Goal: Contribute content

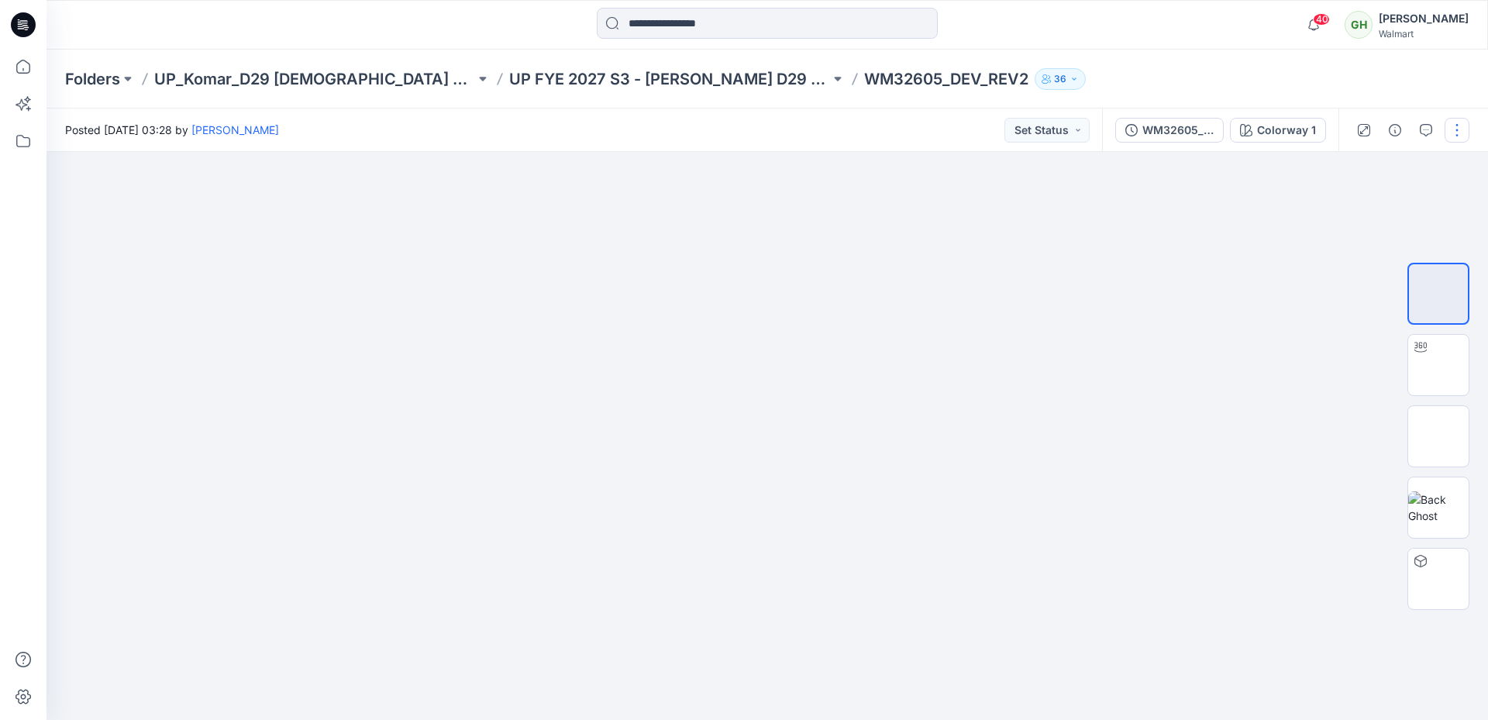
click at [1456, 126] on button "button" at bounding box center [1457, 130] width 25 height 25
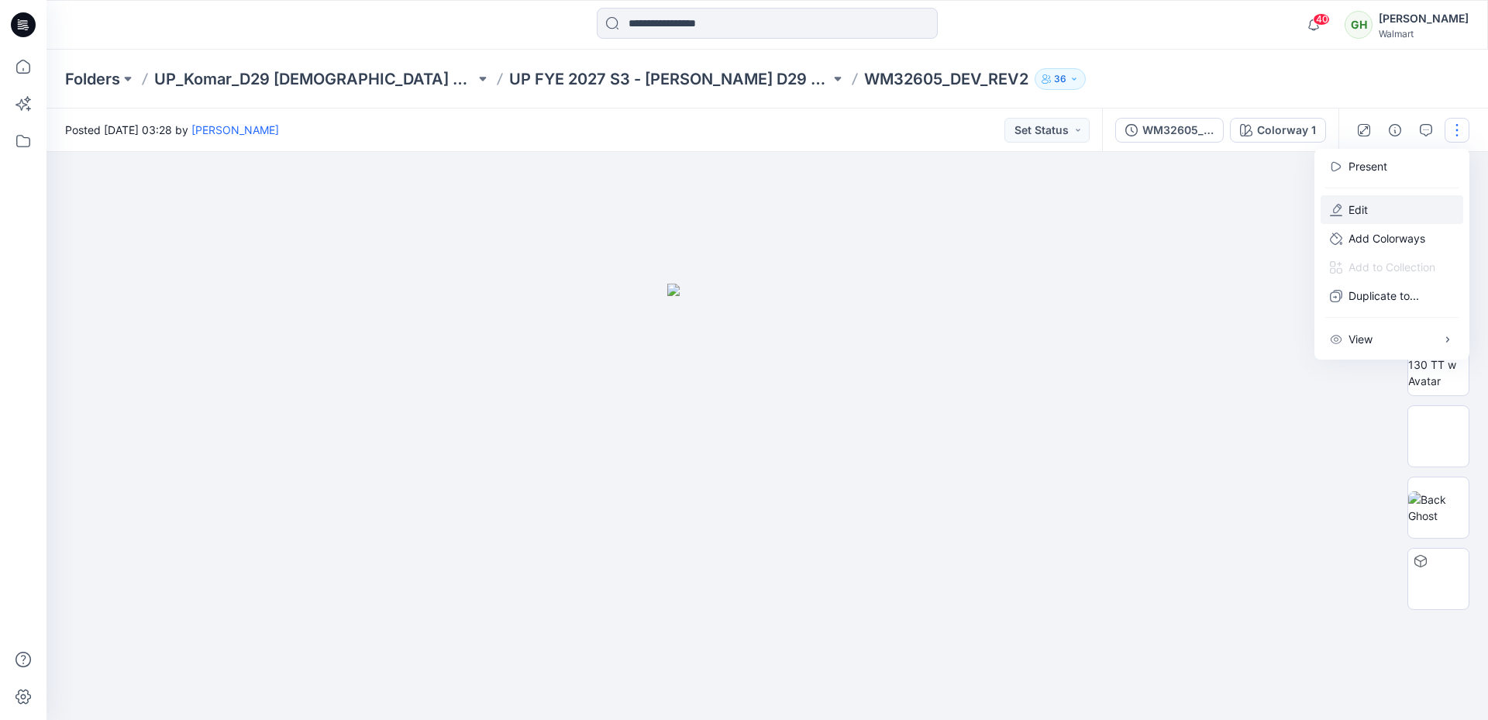
click at [1350, 207] on p "Edit" at bounding box center [1358, 210] width 19 height 16
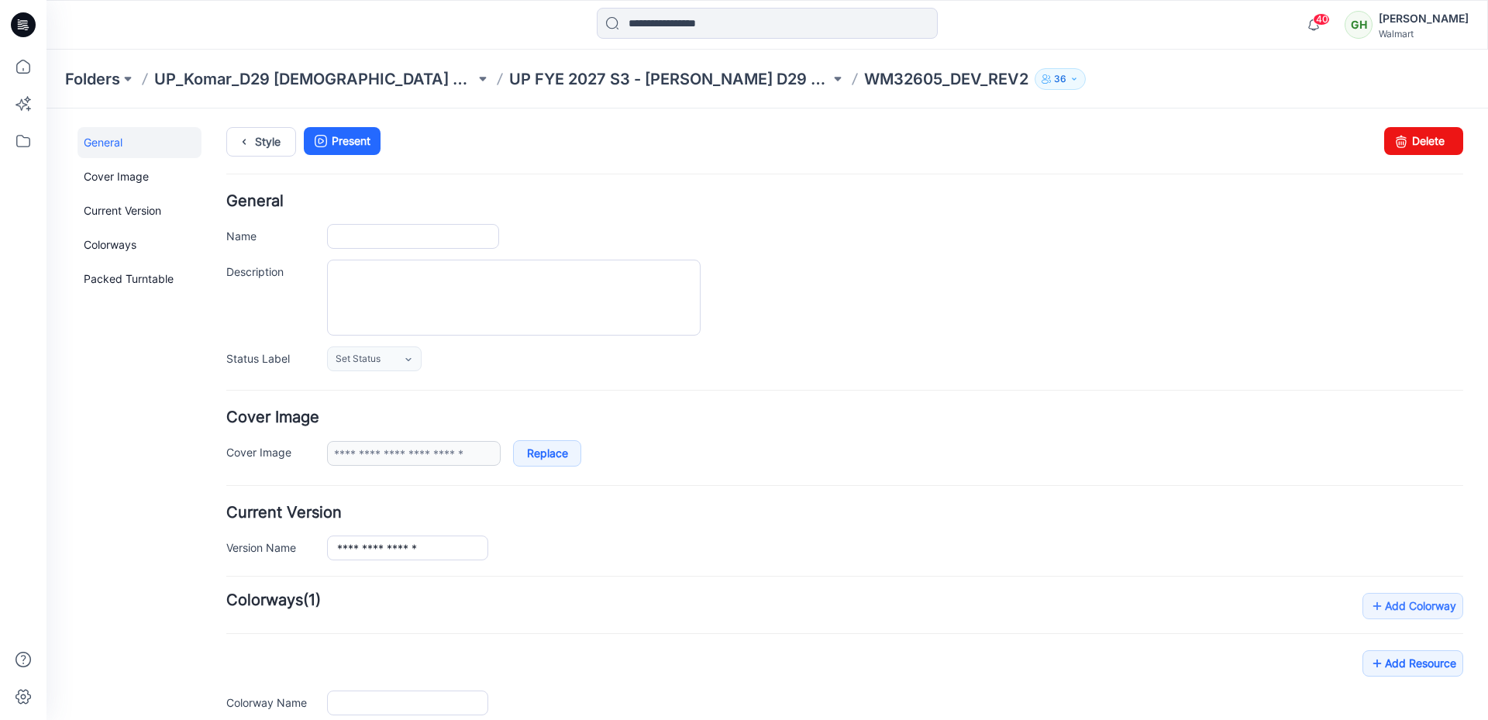
type input "**********"
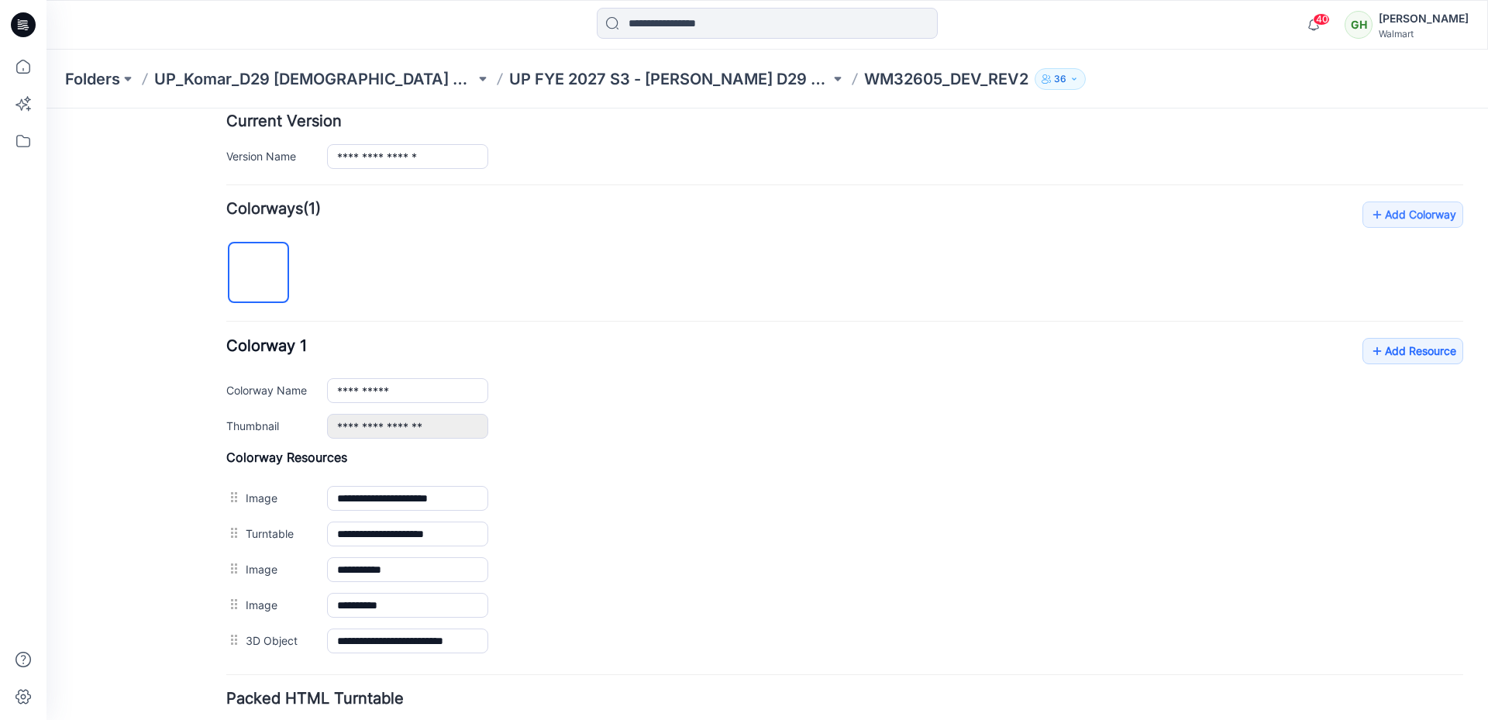
scroll to position [508, 0]
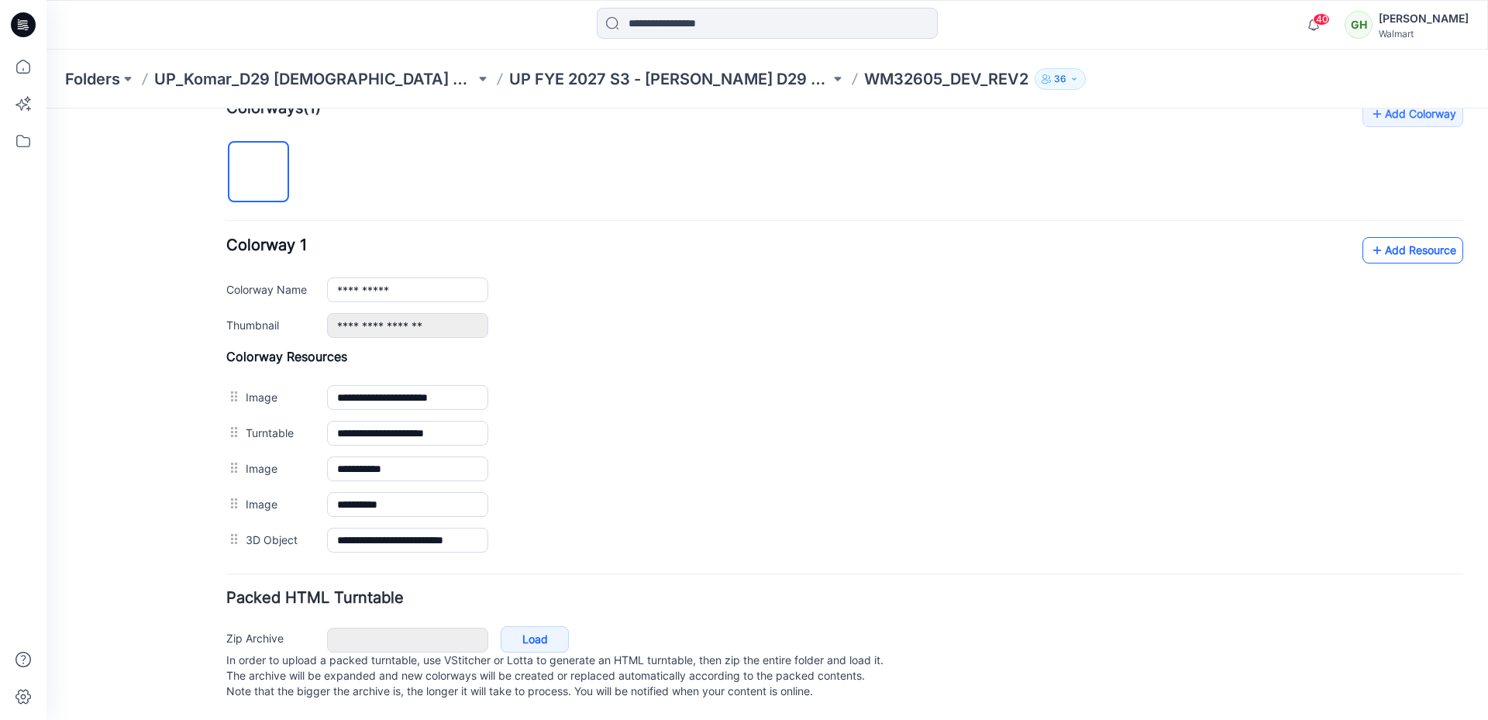
click at [1421, 245] on link "Add Resource" at bounding box center [1413, 250] width 101 height 26
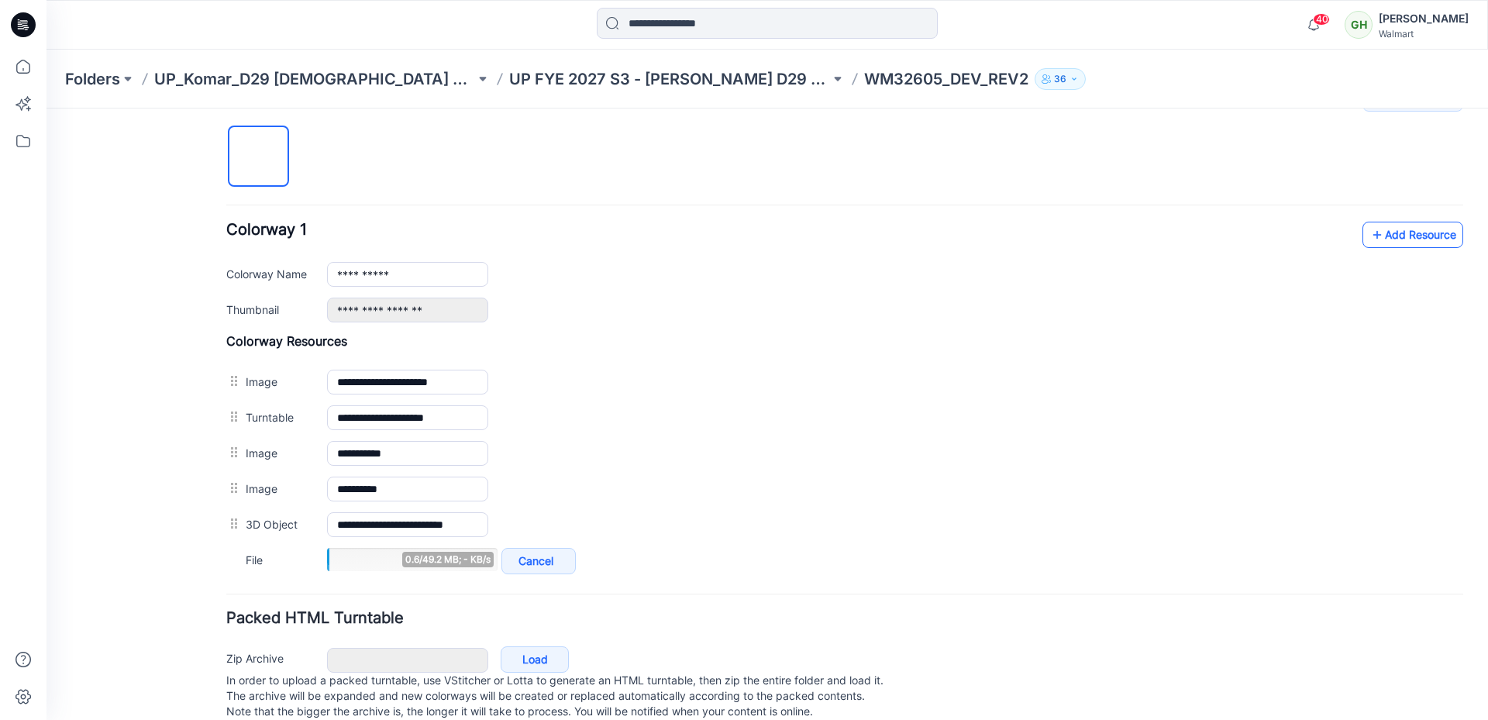
click at [1386, 240] on link "Add Resource" at bounding box center [1413, 235] width 101 height 26
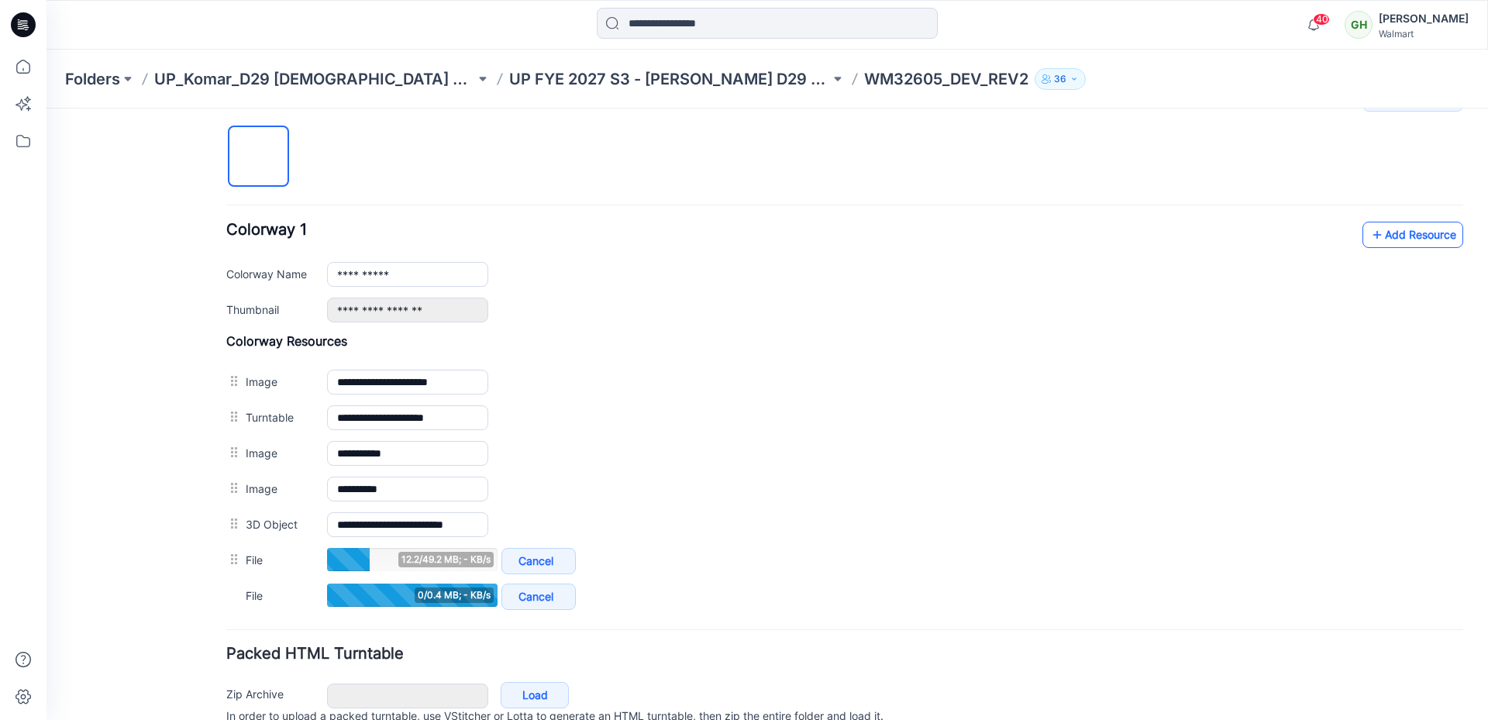
click at [1413, 230] on link "Add Resource" at bounding box center [1413, 235] width 101 height 26
click at [1408, 235] on link "Add Resource" at bounding box center [1413, 235] width 101 height 26
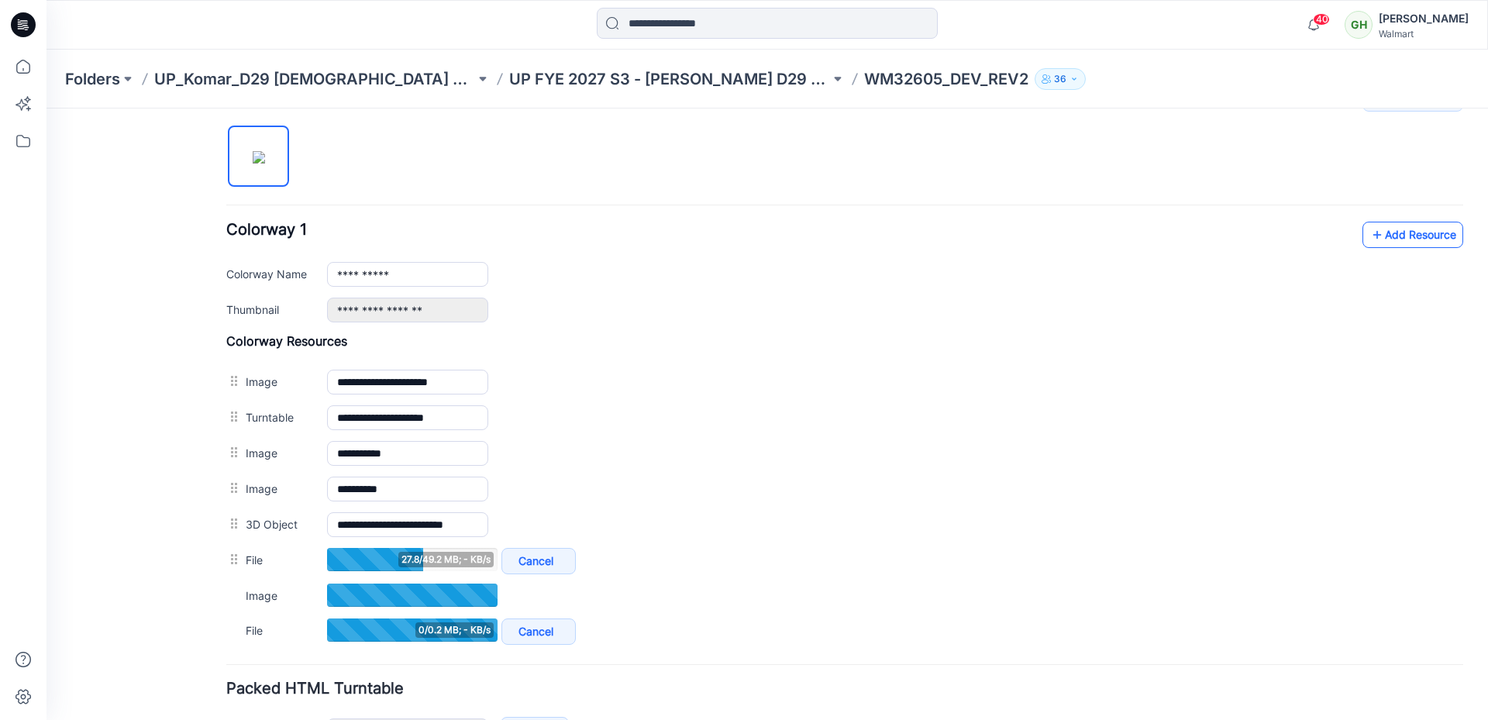
click at [1382, 229] on link "Add Resource" at bounding box center [1413, 235] width 101 height 26
click at [1443, 232] on link "Add Resource" at bounding box center [1413, 235] width 101 height 26
click at [1420, 236] on link "Add Resource" at bounding box center [1413, 235] width 101 height 26
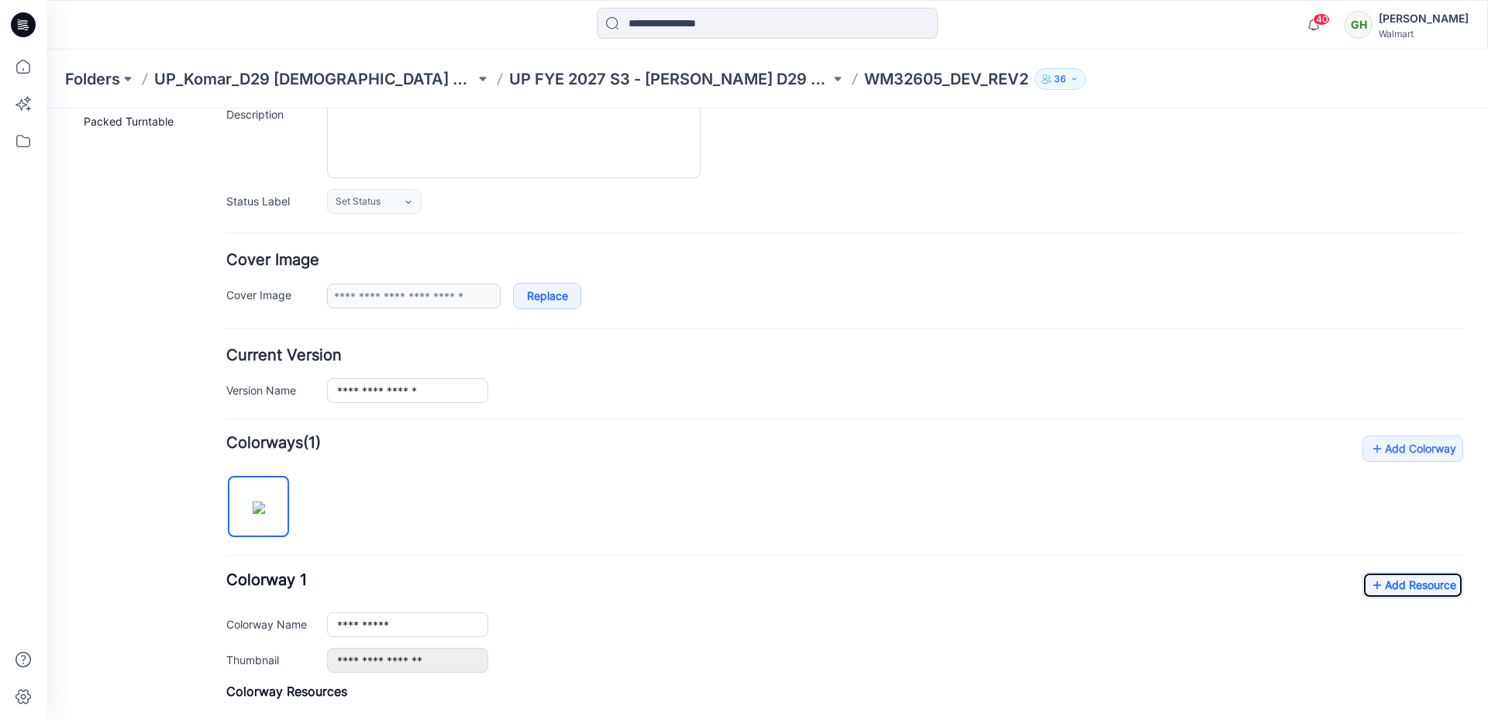
scroll to position [0, 0]
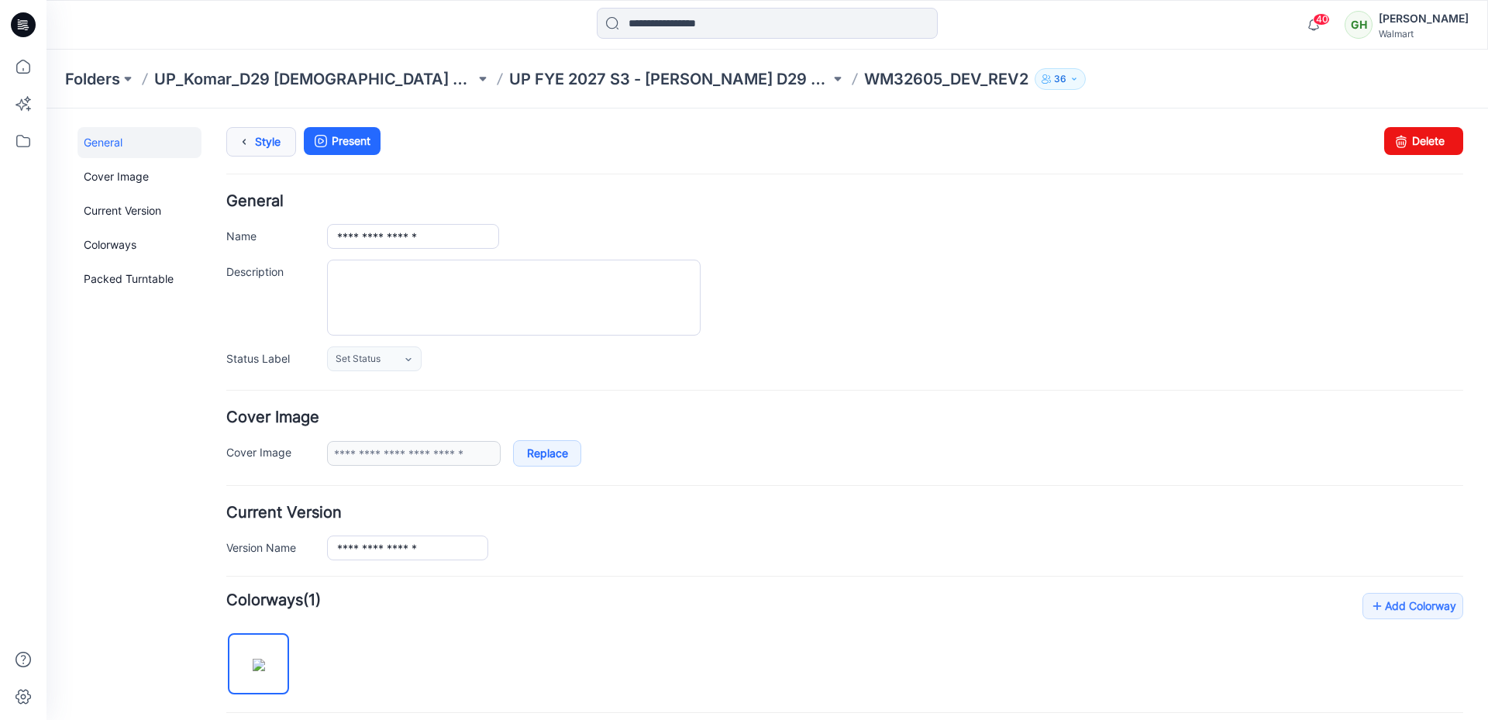
click at [267, 143] on link "Style" at bounding box center [261, 141] width 70 height 29
